Goal: Find specific page/section: Find specific page/section

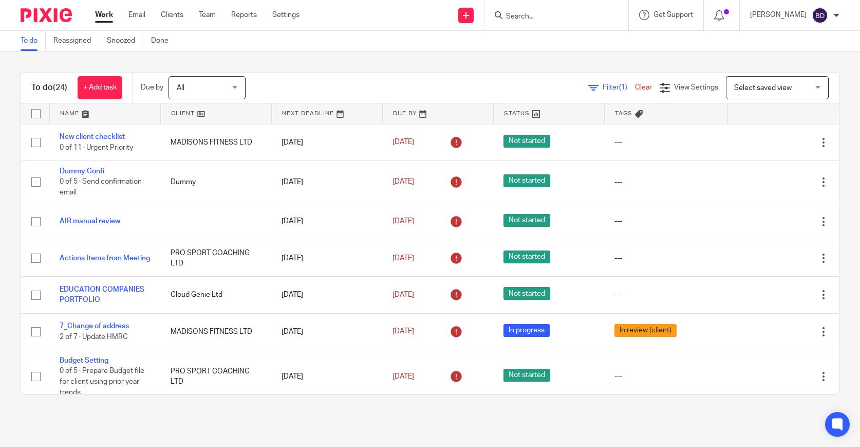
click at [535, 17] on input "Search" at bounding box center [551, 16] width 93 height 9
type input "ruth"
click at [551, 39] on link at bounding box center [566, 39] width 127 height 15
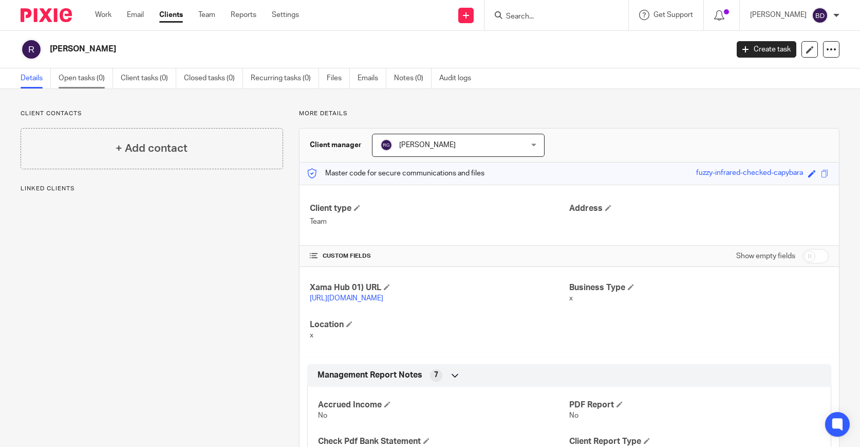
click at [72, 73] on link "Open tasks (0)" at bounding box center [86, 78] width 54 height 20
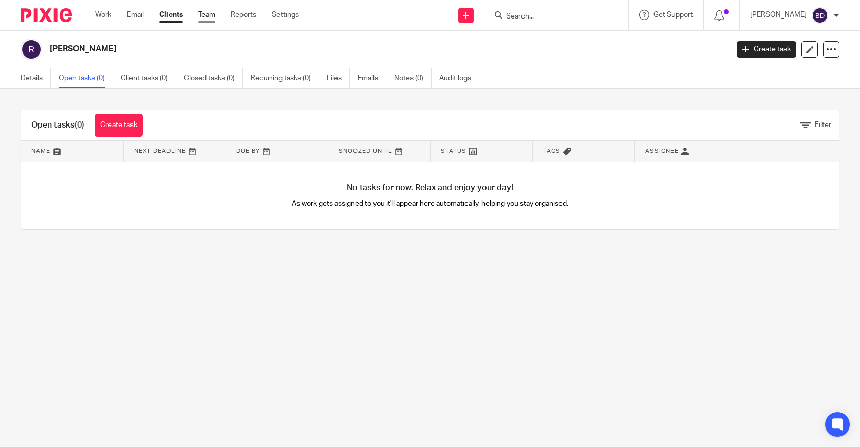
click at [209, 14] on link "Team" at bounding box center [206, 15] width 17 height 10
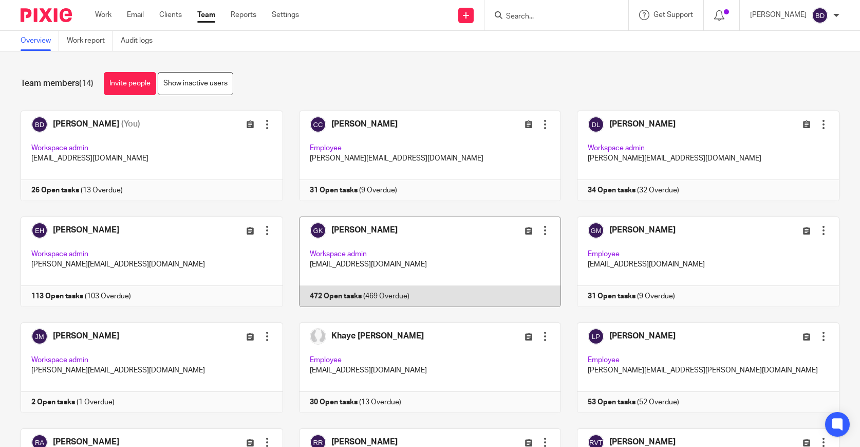
scroll to position [214, 0]
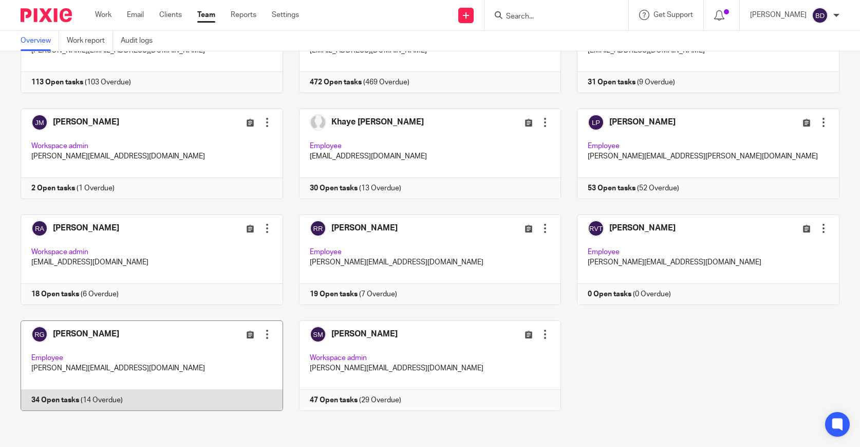
click at [184, 353] on link at bounding box center [144, 365] width 279 height 90
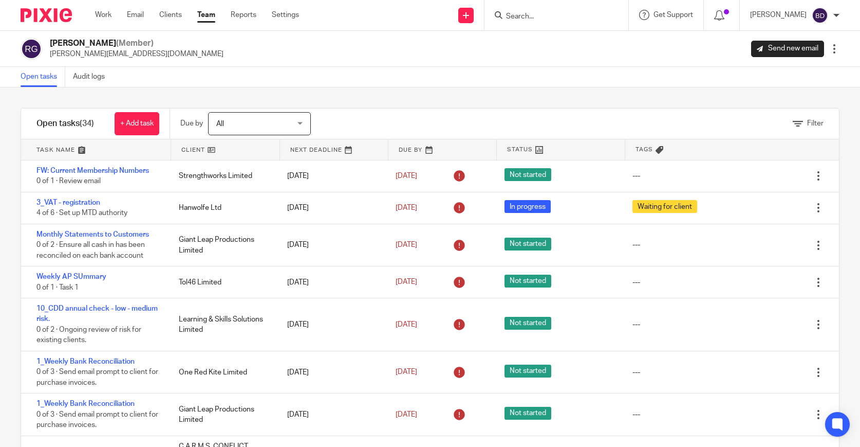
click at [81, 143] on link at bounding box center [96, 149] width 150 height 21
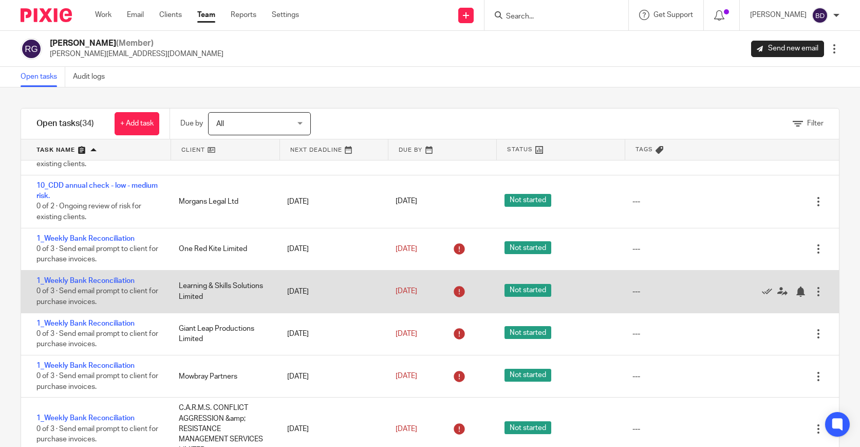
scroll to position [49, 0]
